Goal: Task Accomplishment & Management: Use online tool/utility

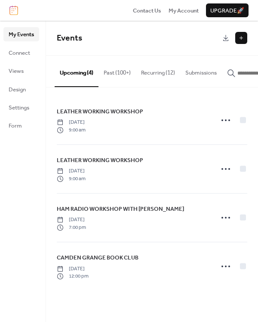
click at [235, 72] on icon "button" at bounding box center [231, 73] width 9 height 9
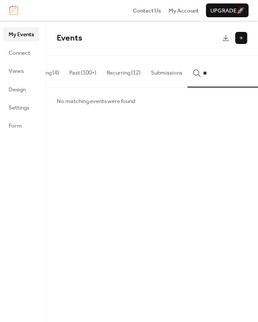
type input "*"
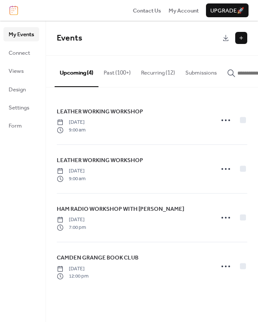
click at [112, 71] on button "Past (100+)" at bounding box center [117, 71] width 37 height 30
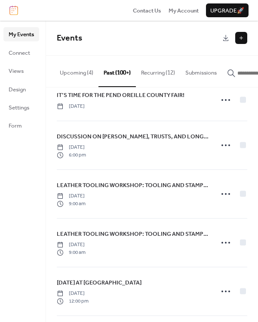
scroll to position [211, 0]
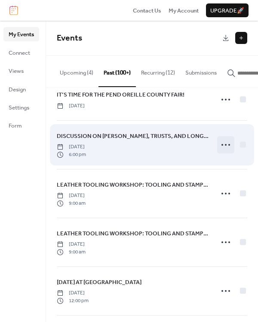
click at [221, 148] on icon at bounding box center [226, 145] width 14 height 14
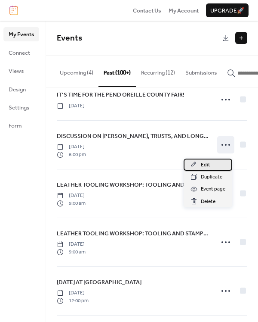
click at [204, 163] on span "Edit" at bounding box center [205, 165] width 9 height 9
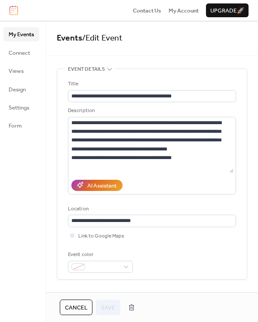
click at [77, 310] on span "Cancel" at bounding box center [76, 307] width 22 height 9
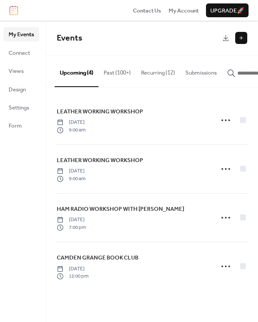
click at [111, 74] on button "Past (100+)" at bounding box center [117, 71] width 37 height 30
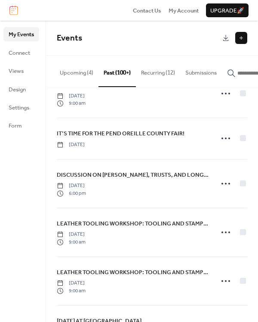
scroll to position [173, 0]
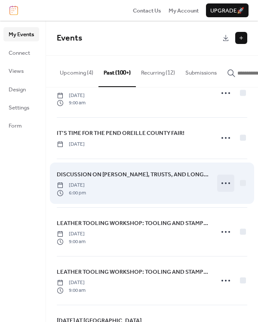
click at [222, 186] on icon at bounding box center [226, 183] width 14 height 14
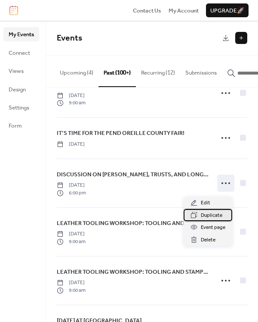
click at [208, 215] on span "Duplicate" at bounding box center [212, 215] width 22 height 9
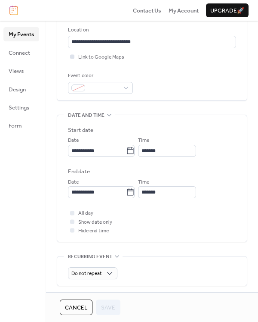
scroll to position [180, 0]
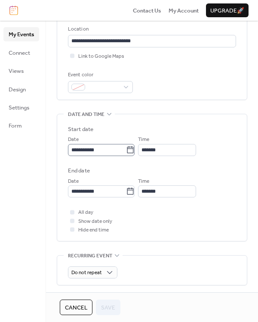
click at [135, 149] on icon at bounding box center [130, 150] width 9 height 9
click at [126, 149] on input "**********" at bounding box center [97, 150] width 58 height 12
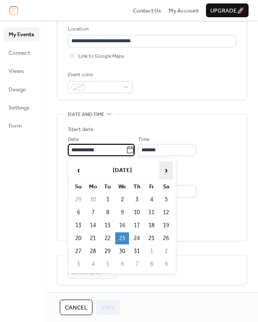
click at [165, 169] on span "›" at bounding box center [166, 170] width 13 height 17
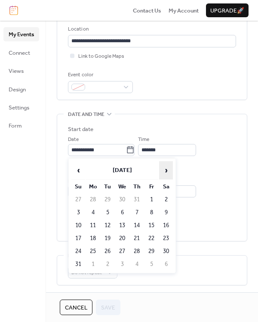
click at [165, 169] on span "›" at bounding box center [166, 170] width 13 height 17
click at [136, 224] on td "16" at bounding box center [137, 225] width 14 height 12
type input "**********"
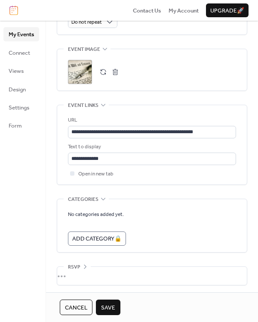
scroll to position [432, 0]
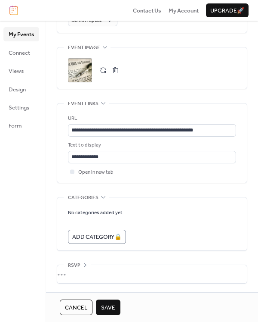
click at [105, 305] on span "Save" at bounding box center [108, 307] width 14 height 9
